Goal: Find specific page/section: Find specific page/section

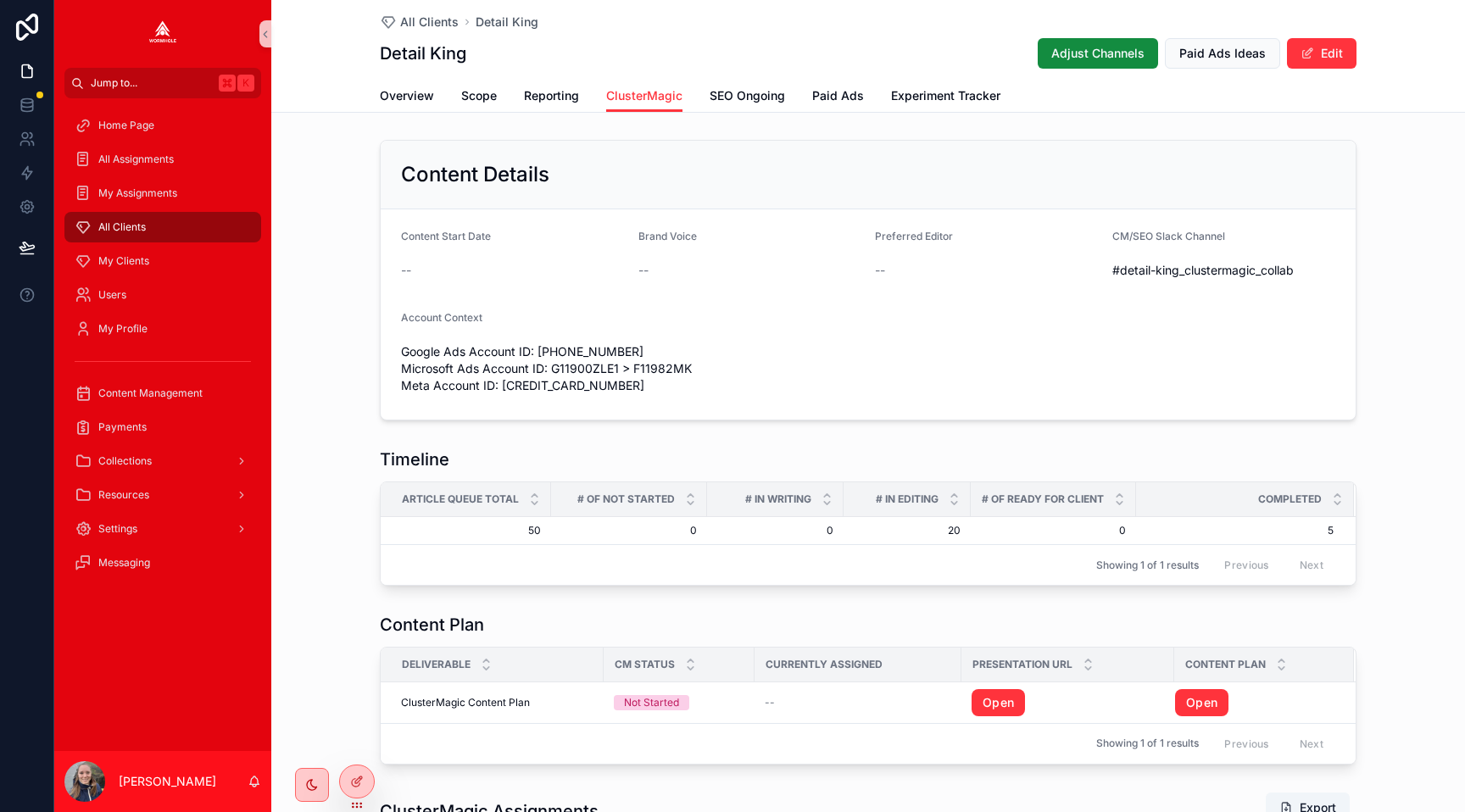
scroll to position [561, 0]
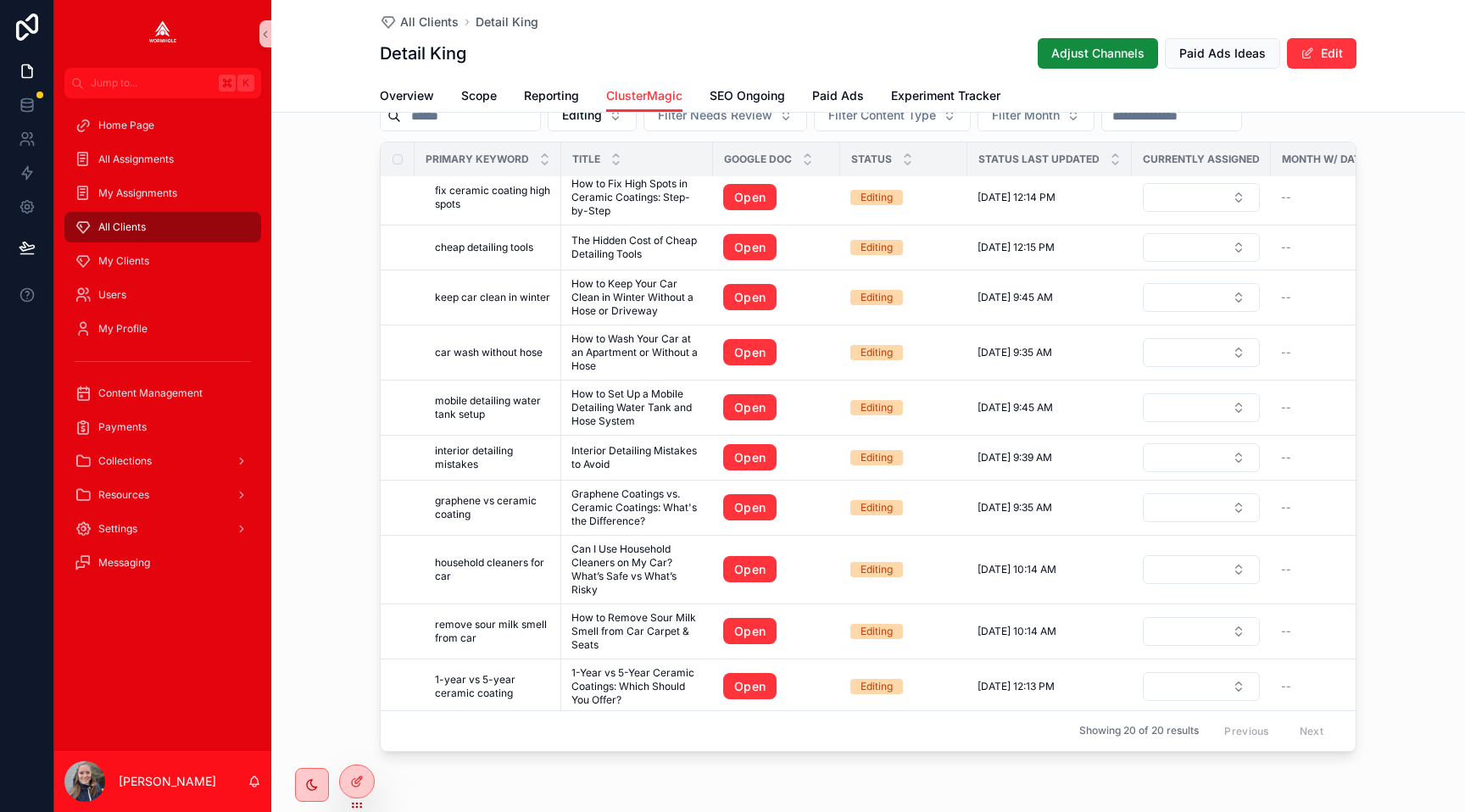
click at [166, 233] on div "All Clients" at bounding box center [162, 227] width 176 height 27
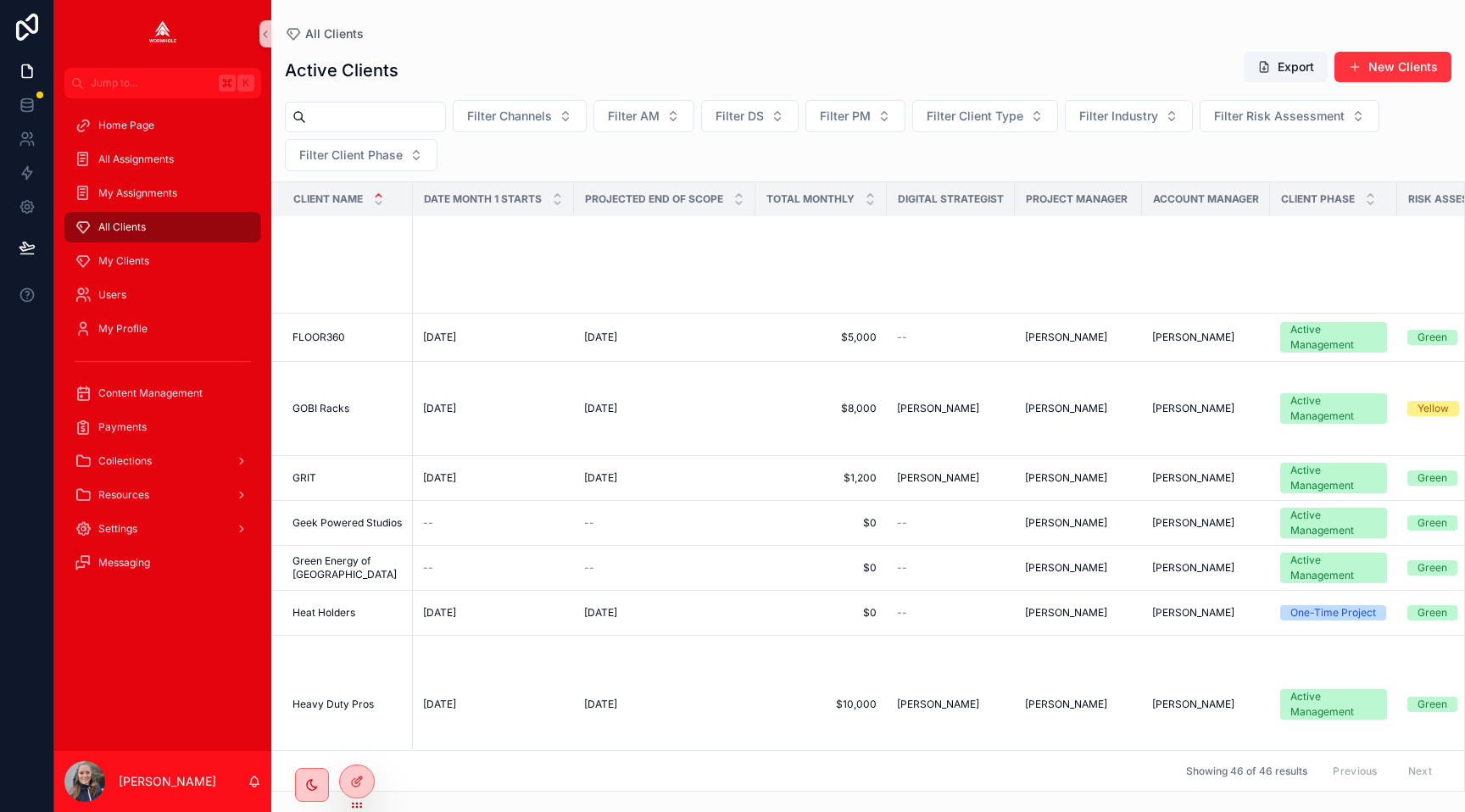
scroll to position [1427, 0]
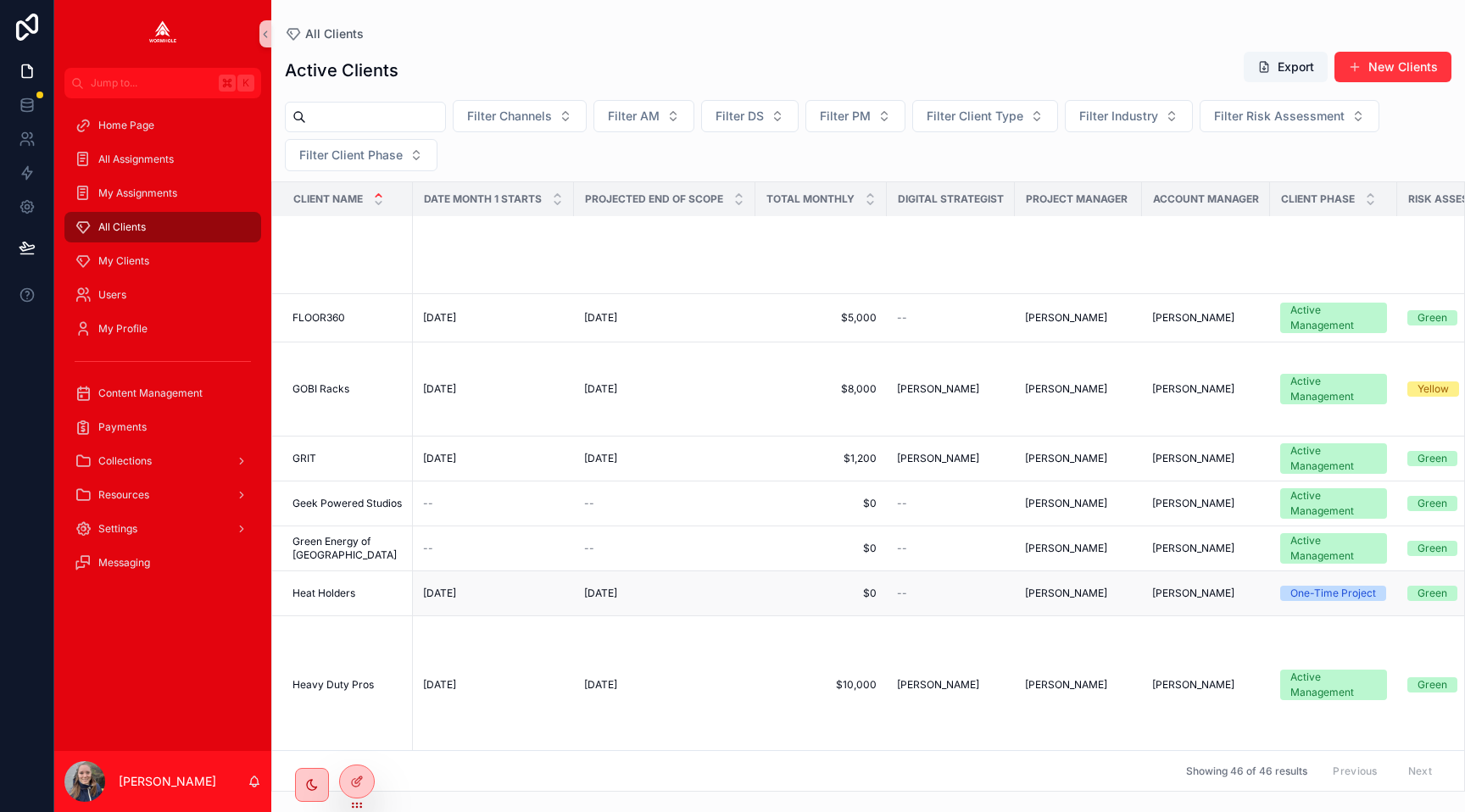
click at [315, 591] on span "Heat Holders" at bounding box center [324, 593] width 62 height 14
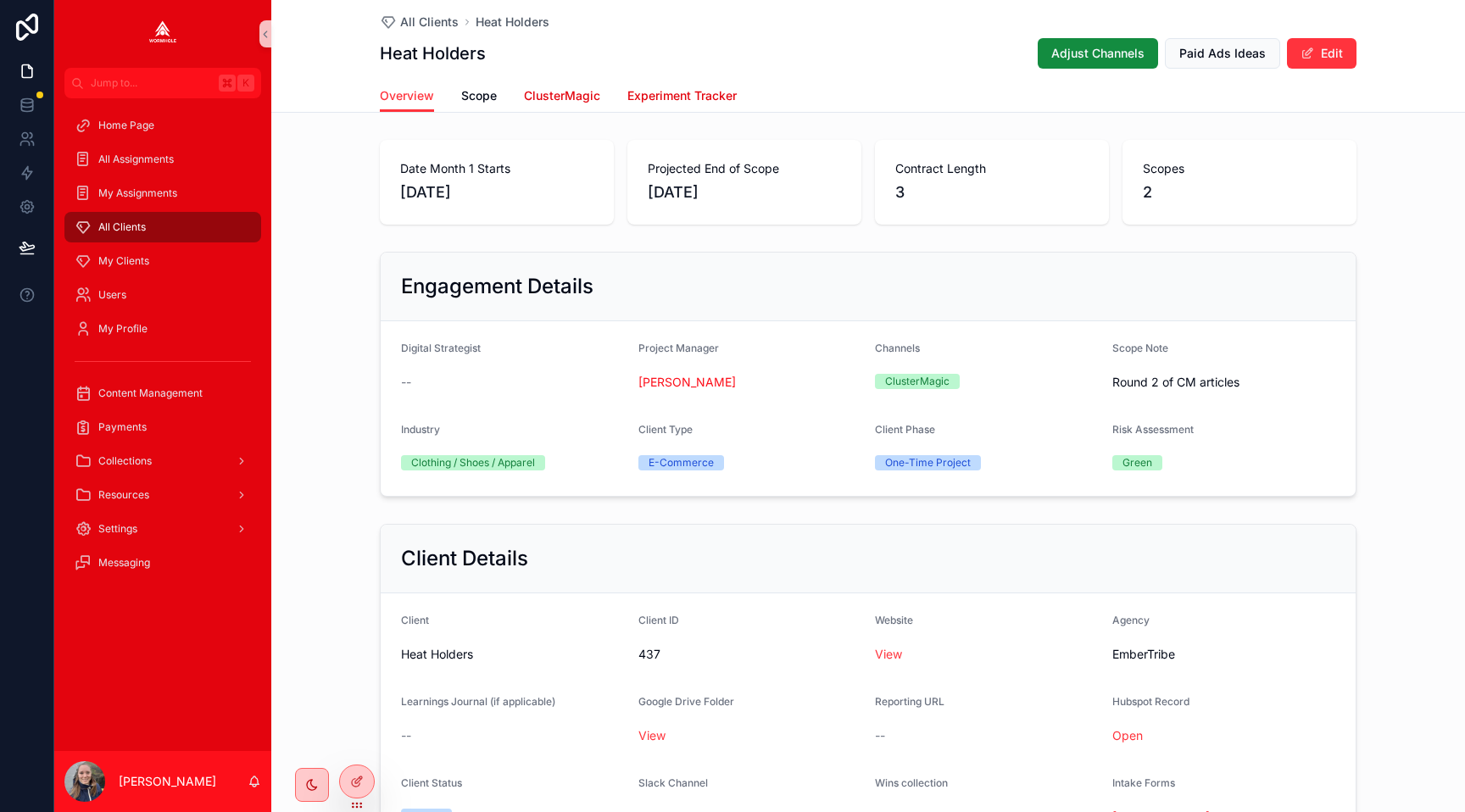
click at [577, 92] on span "ClusterMagic" at bounding box center [562, 96] width 76 height 17
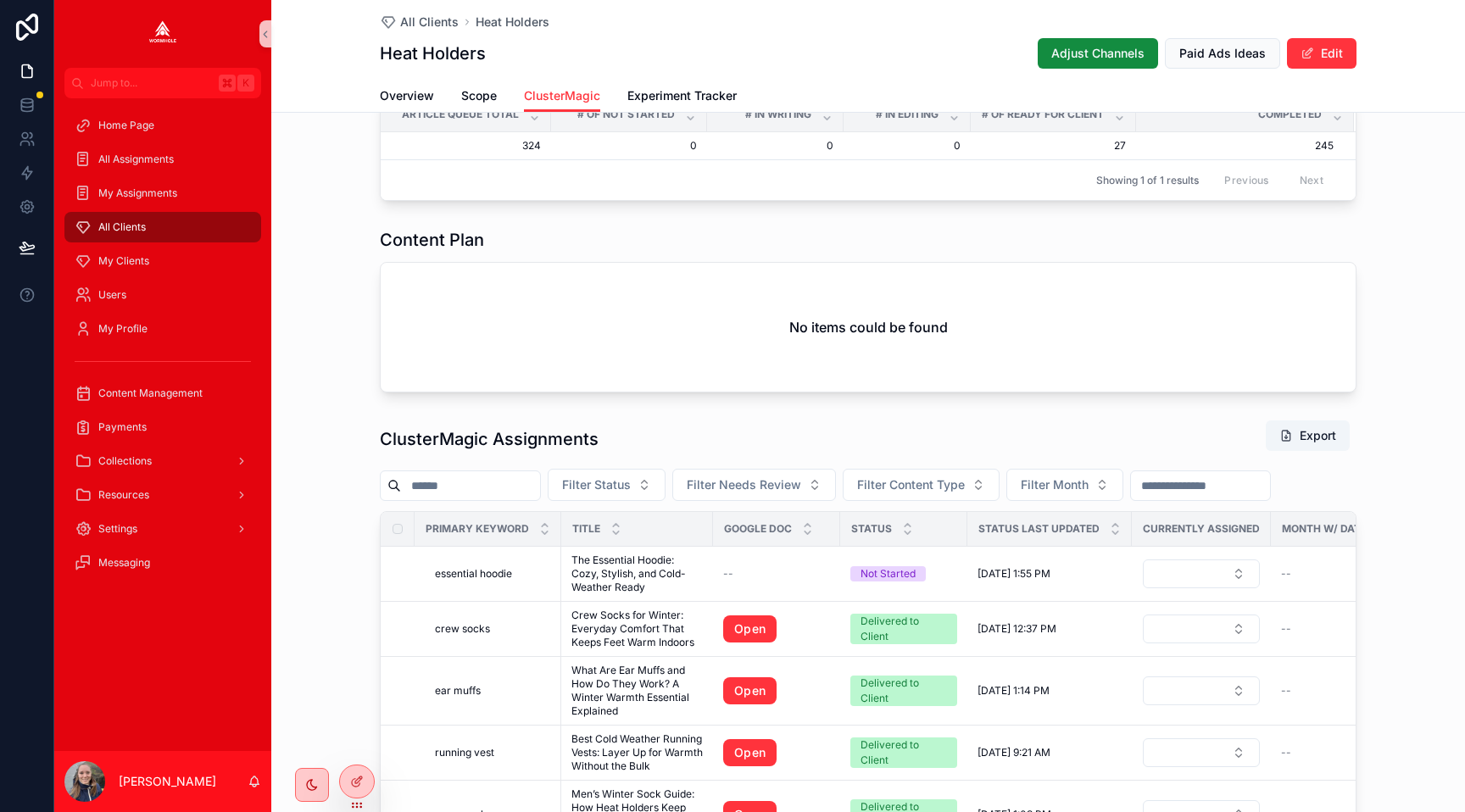
scroll to position [837, 0]
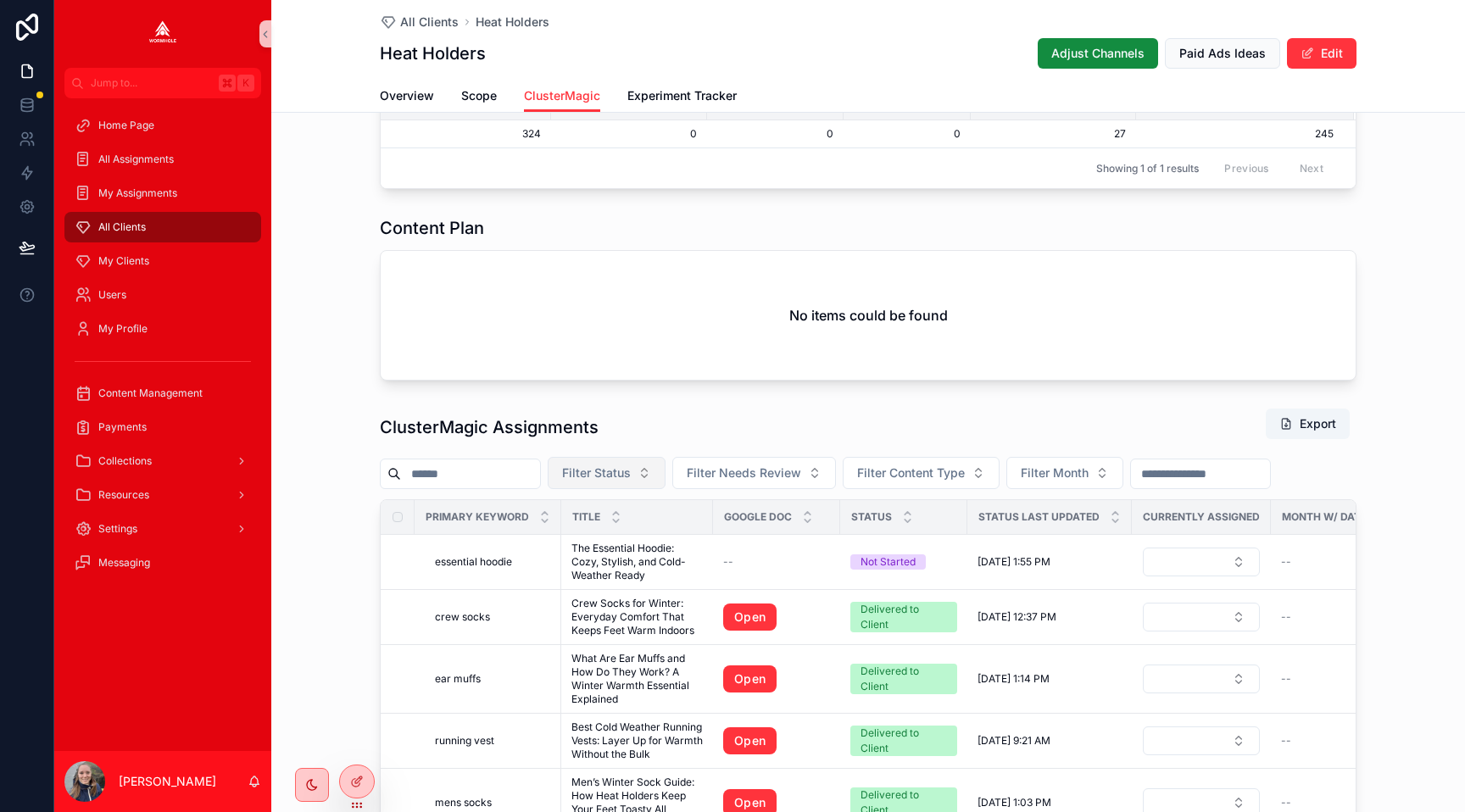
click at [615, 471] on span "Filter Status" at bounding box center [597, 473] width 69 height 17
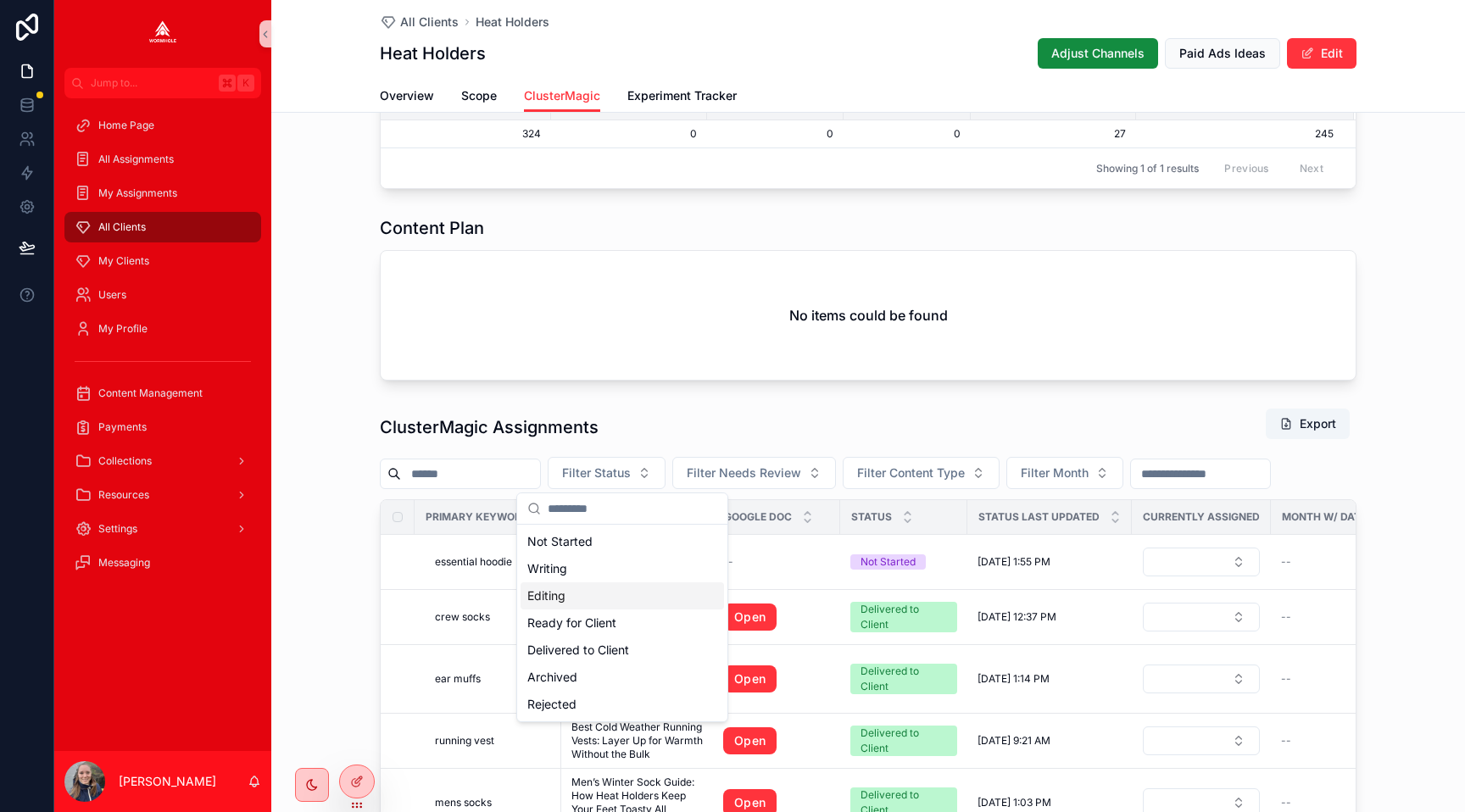
click at [638, 599] on div "Editing" at bounding box center [622, 595] width 203 height 27
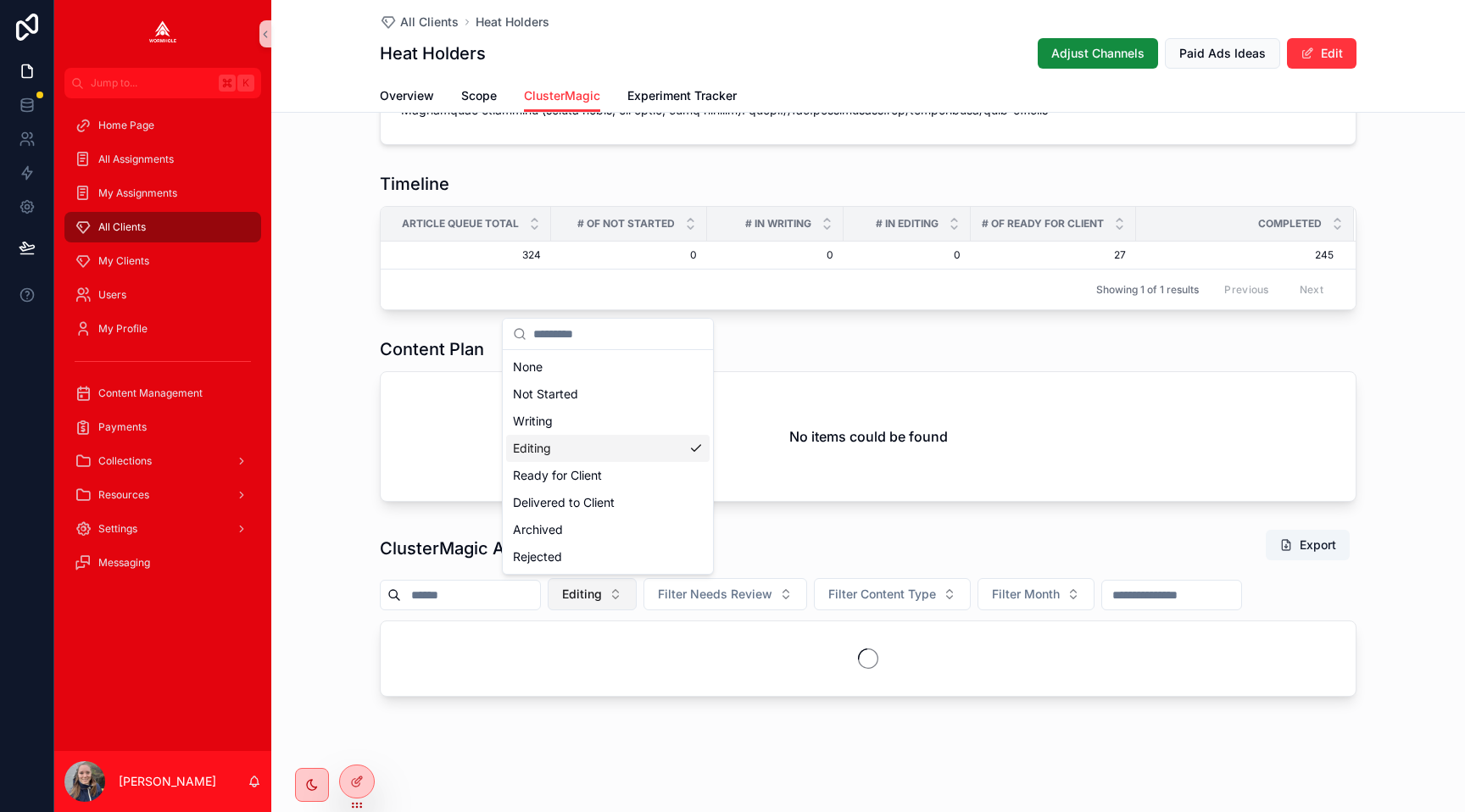
scroll to position [716, 0]
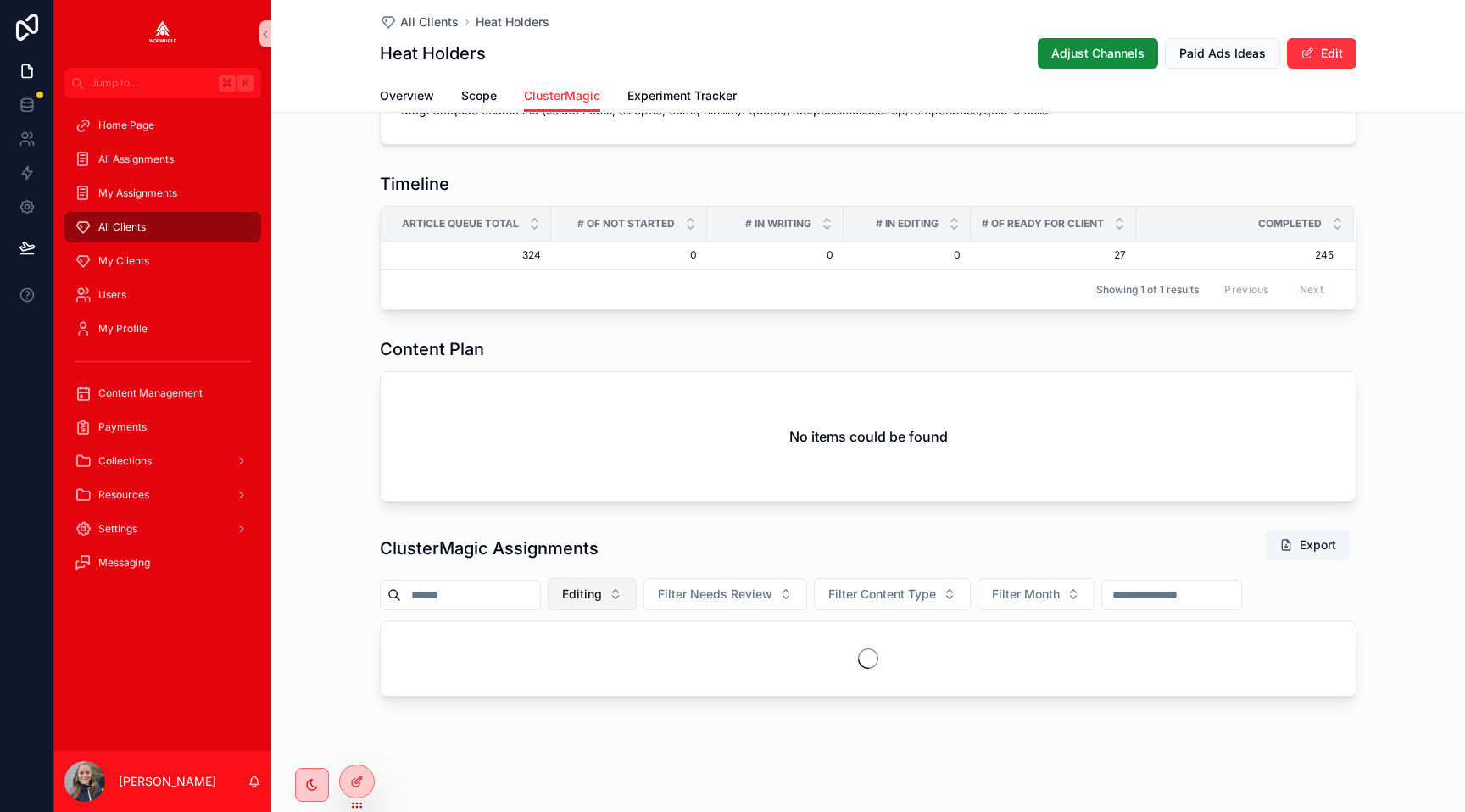
click at [611, 602] on button "Editing" at bounding box center [591, 594] width 89 height 33
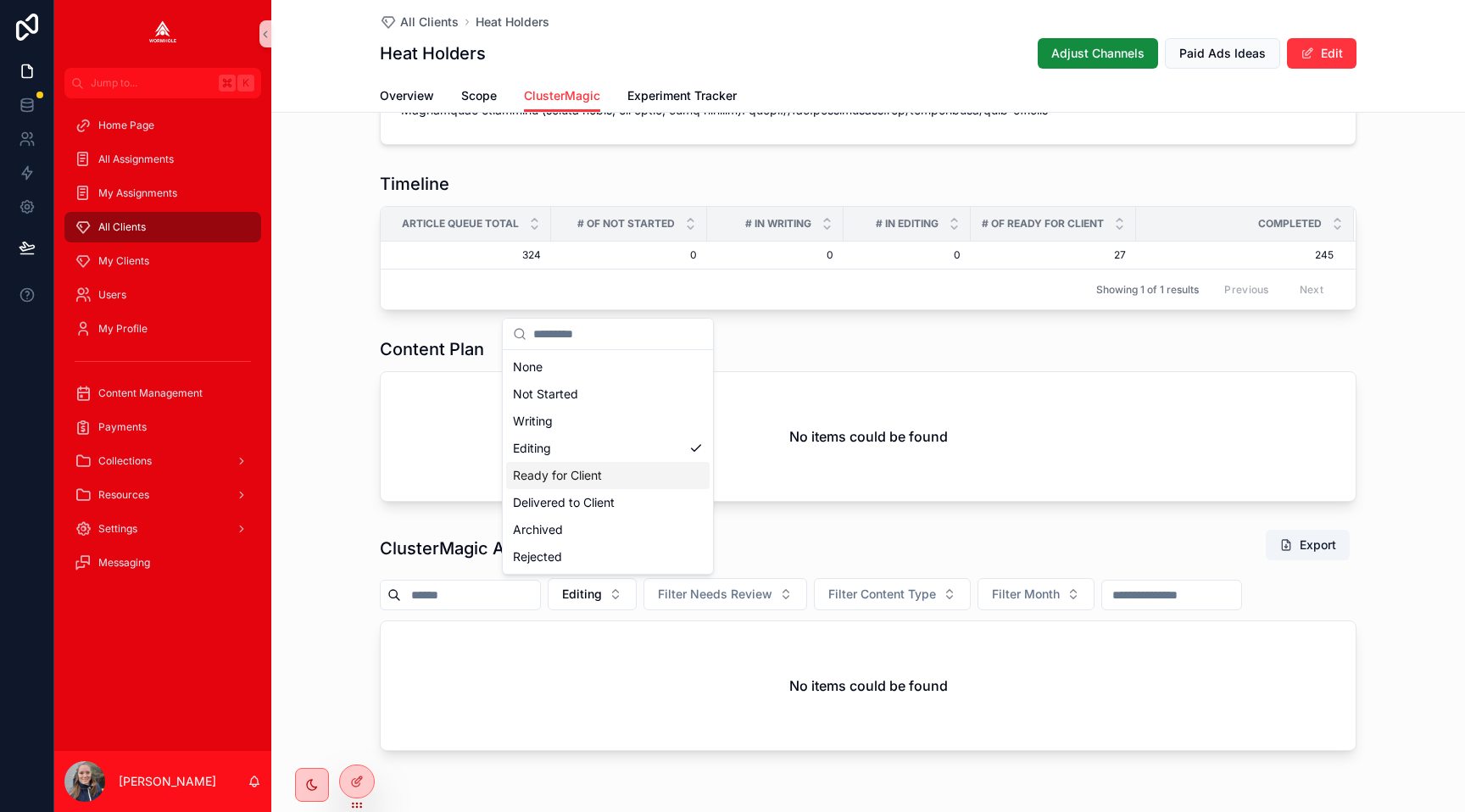
click at [624, 478] on div "Ready for Client" at bounding box center [608, 475] width 203 height 27
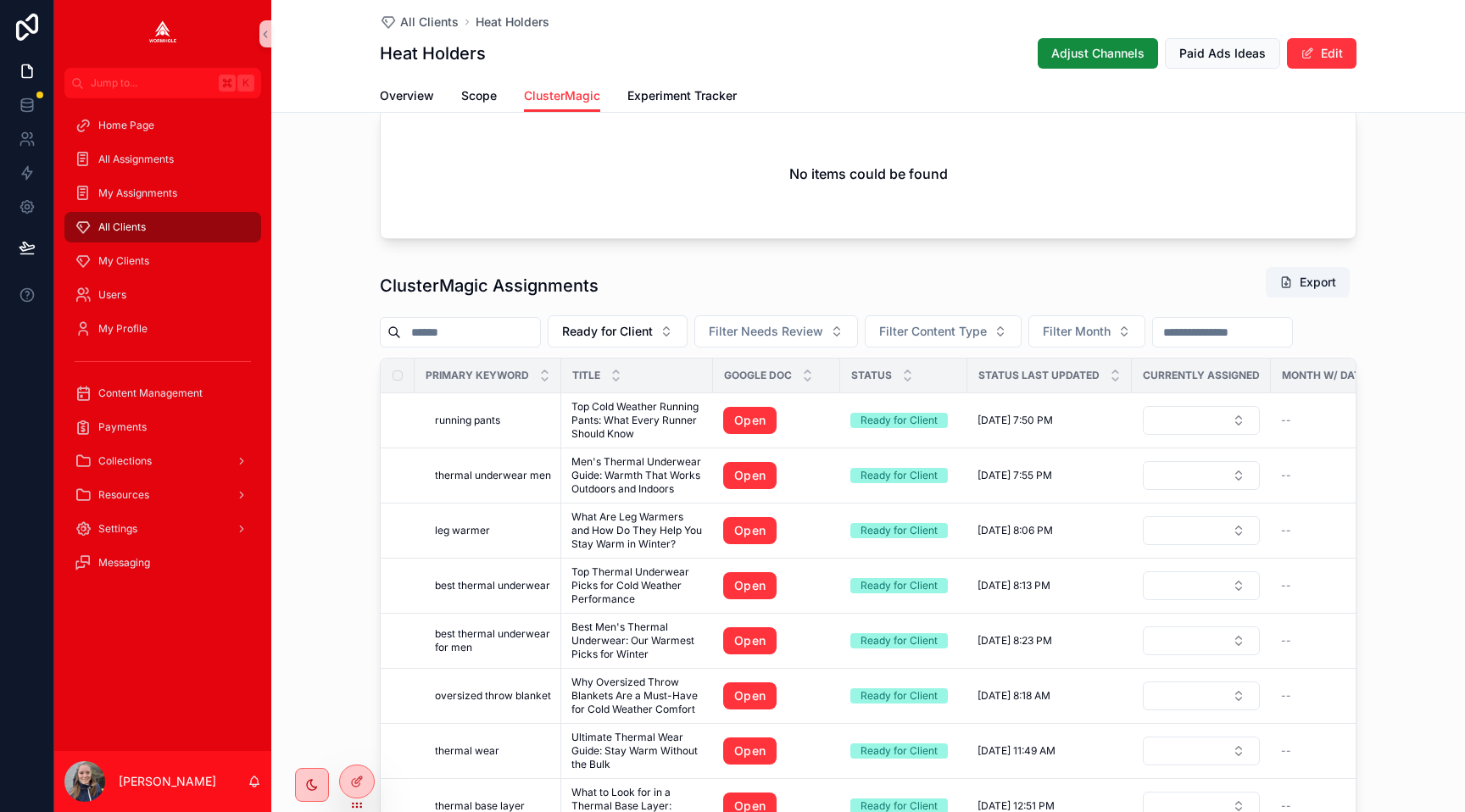
scroll to position [980, 0]
click at [756, 418] on link "Open" at bounding box center [749, 419] width 53 height 27
click at [739, 474] on link "Open" at bounding box center [749, 474] width 53 height 27
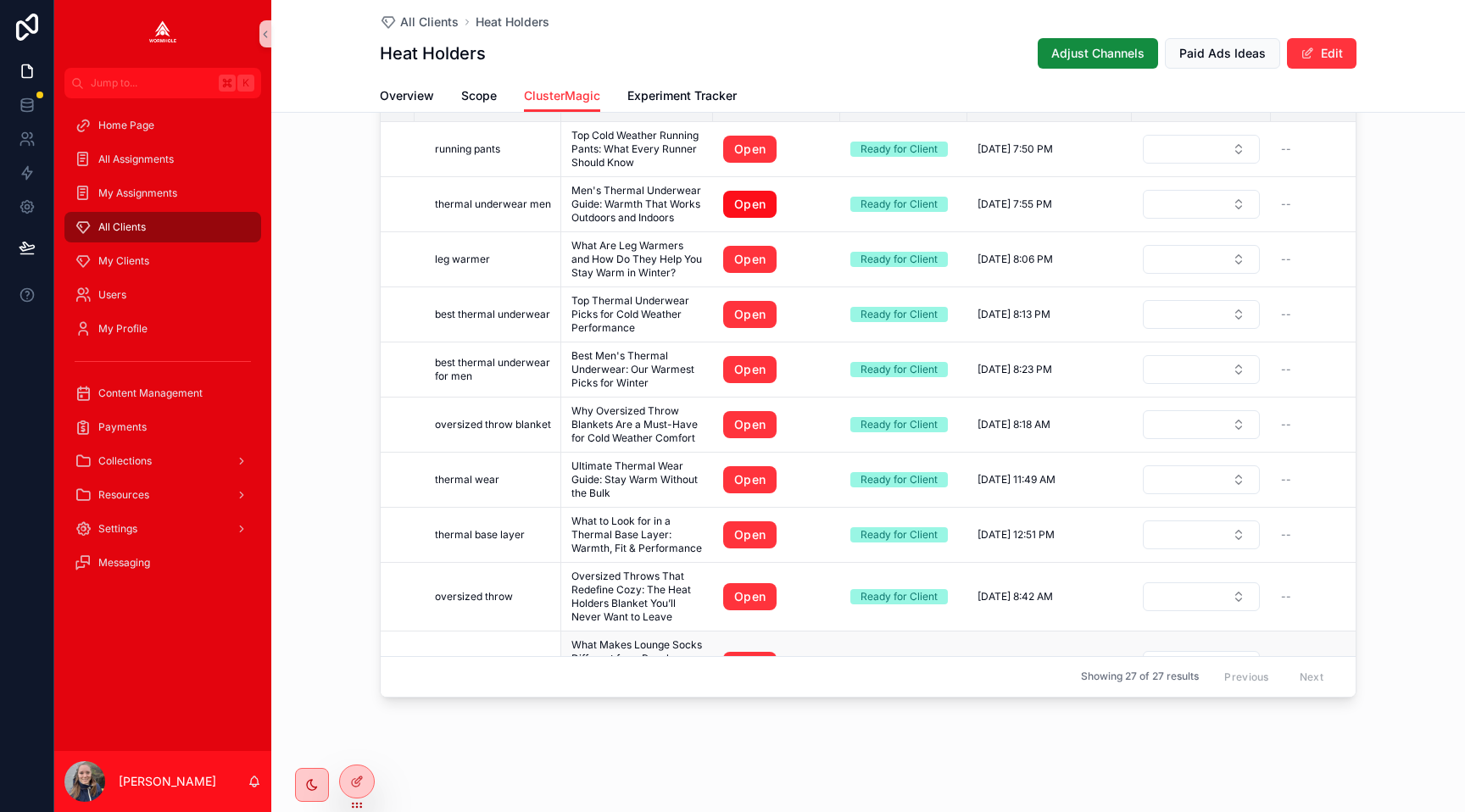
scroll to position [177, 0]
